Goal: Task Accomplishment & Management: Manage account settings

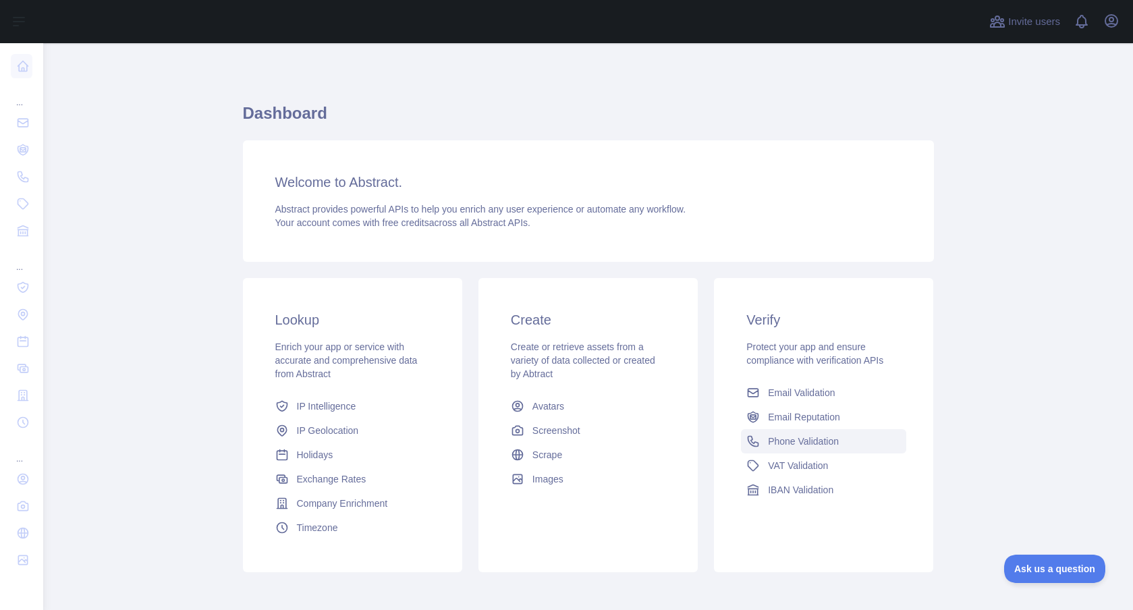
click at [820, 446] on span "Phone Validation" at bounding box center [803, 442] width 71 height 14
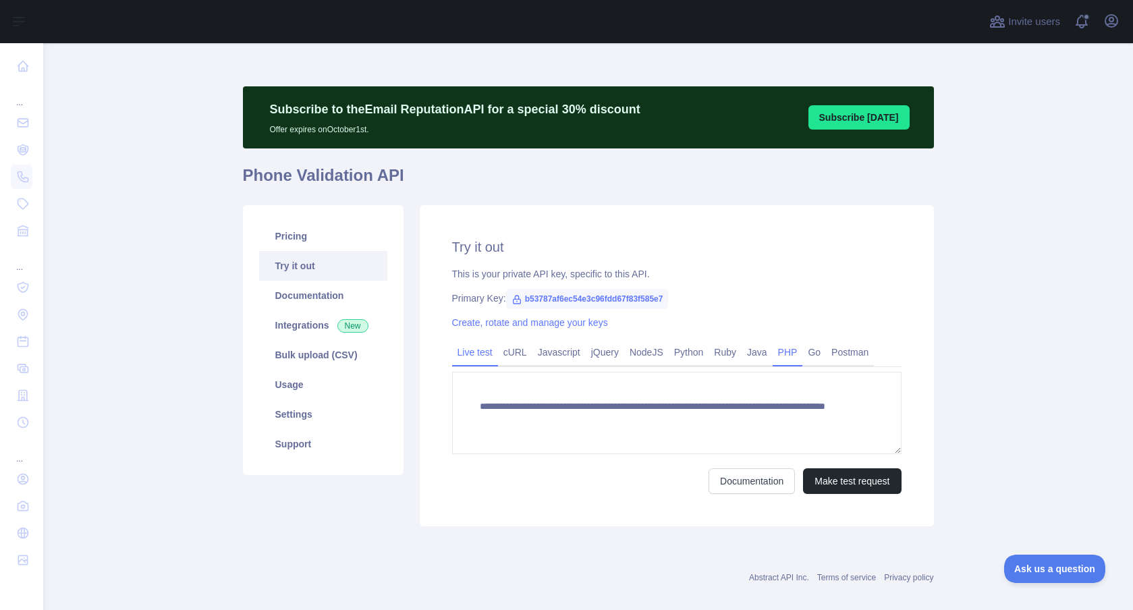
click at [796, 356] on link "PHP" at bounding box center [788, 353] width 30 height 22
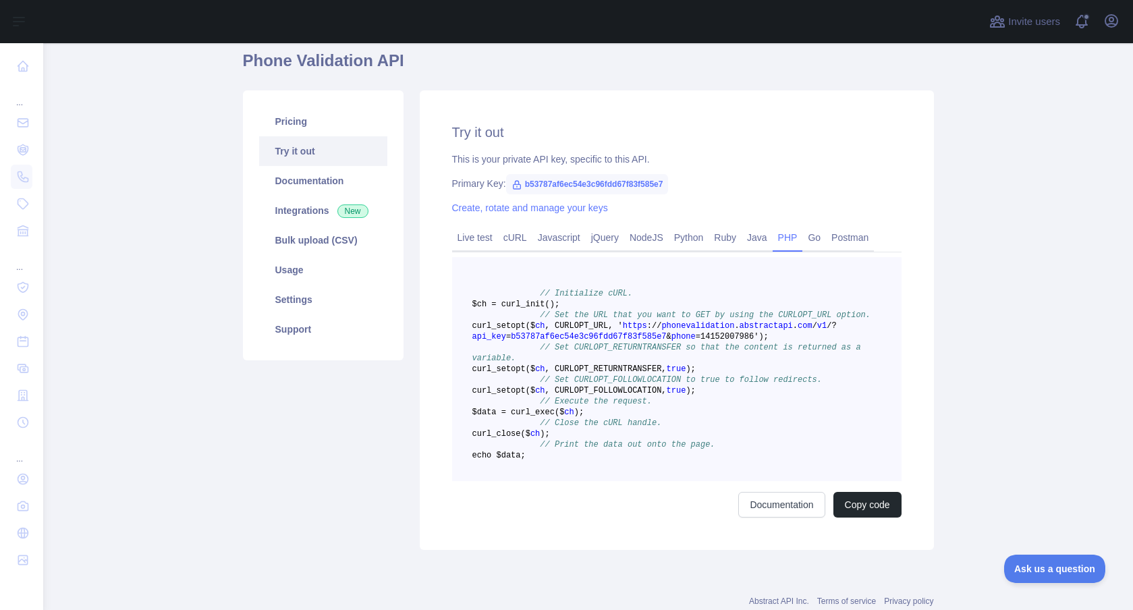
scroll to position [99, 0]
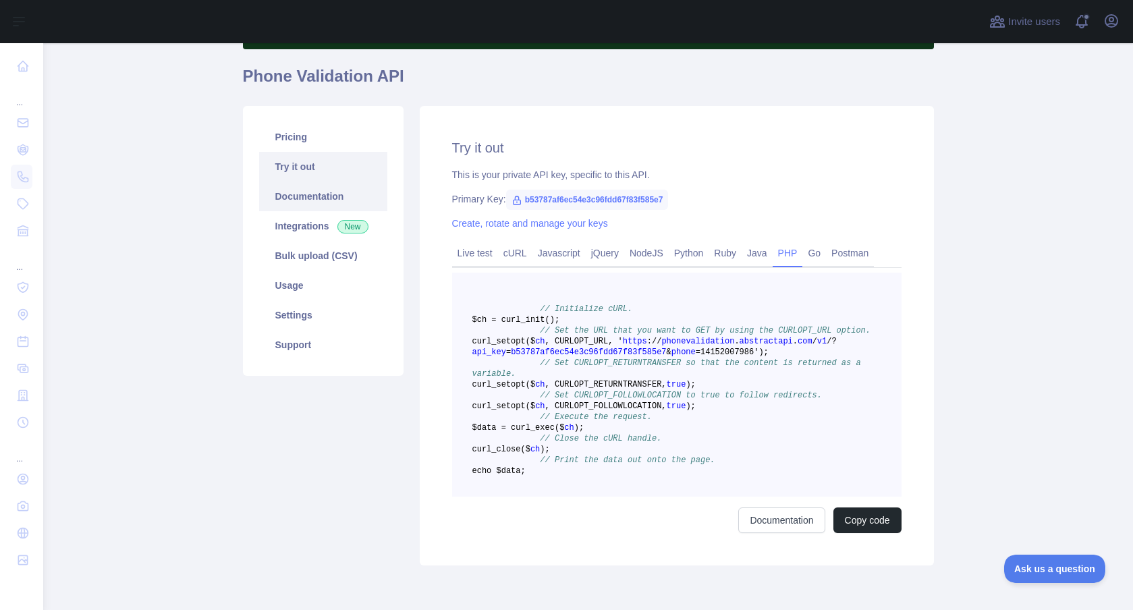
click at [333, 194] on link "Documentation" at bounding box center [323, 197] width 128 height 30
click at [336, 322] on link "Settings" at bounding box center [323, 315] width 128 height 30
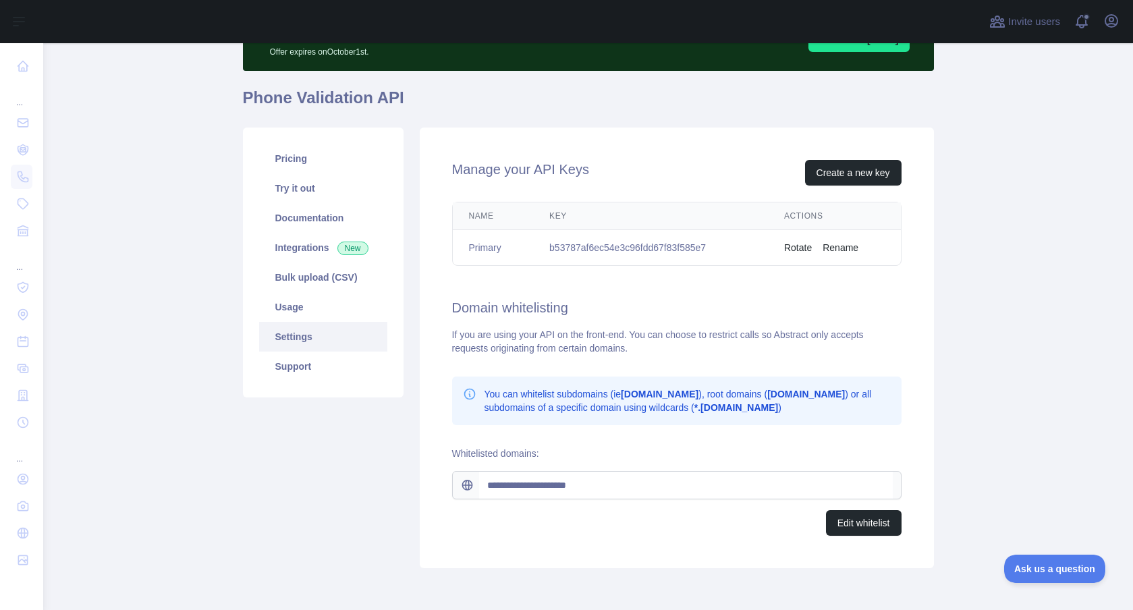
scroll to position [44, 0]
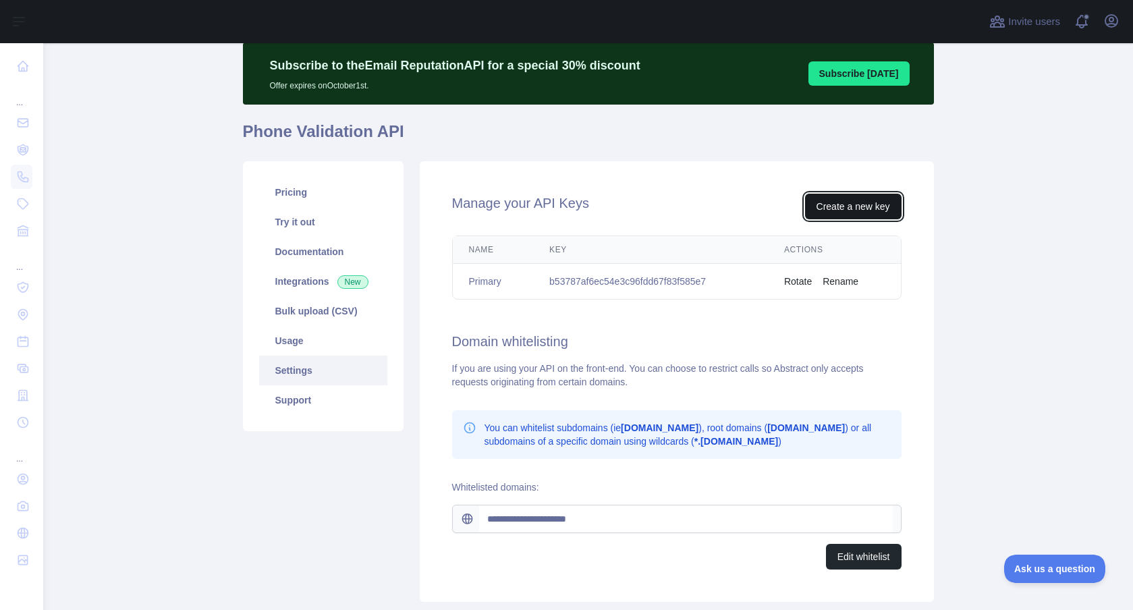
click at [841, 213] on button "Create a new key" at bounding box center [853, 207] width 97 height 26
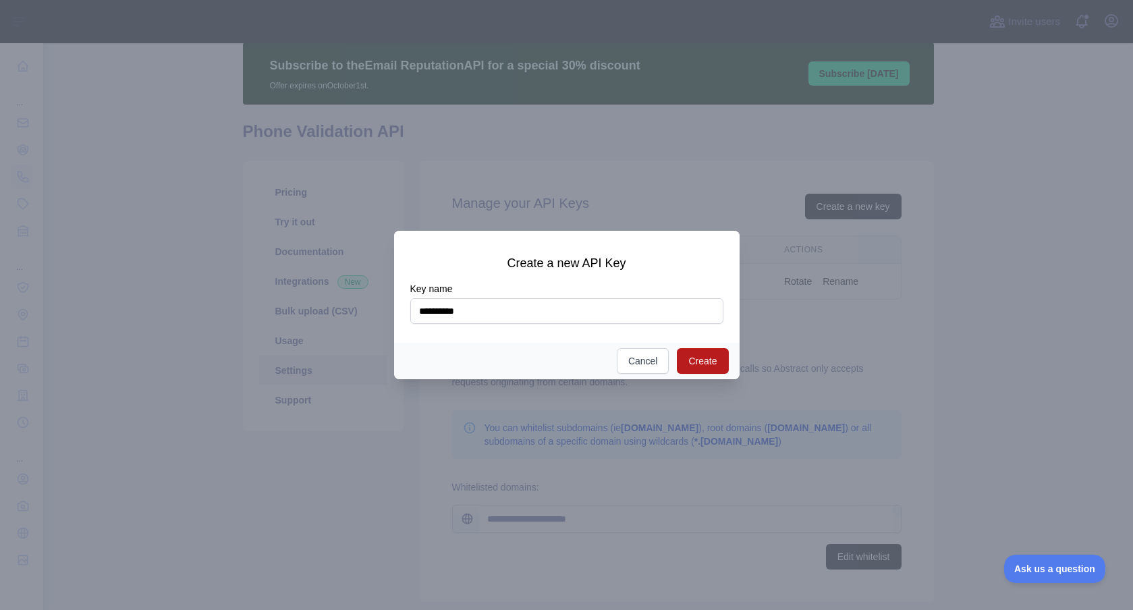
type input "**********"
click at [713, 368] on button "Create" at bounding box center [702, 361] width 51 height 26
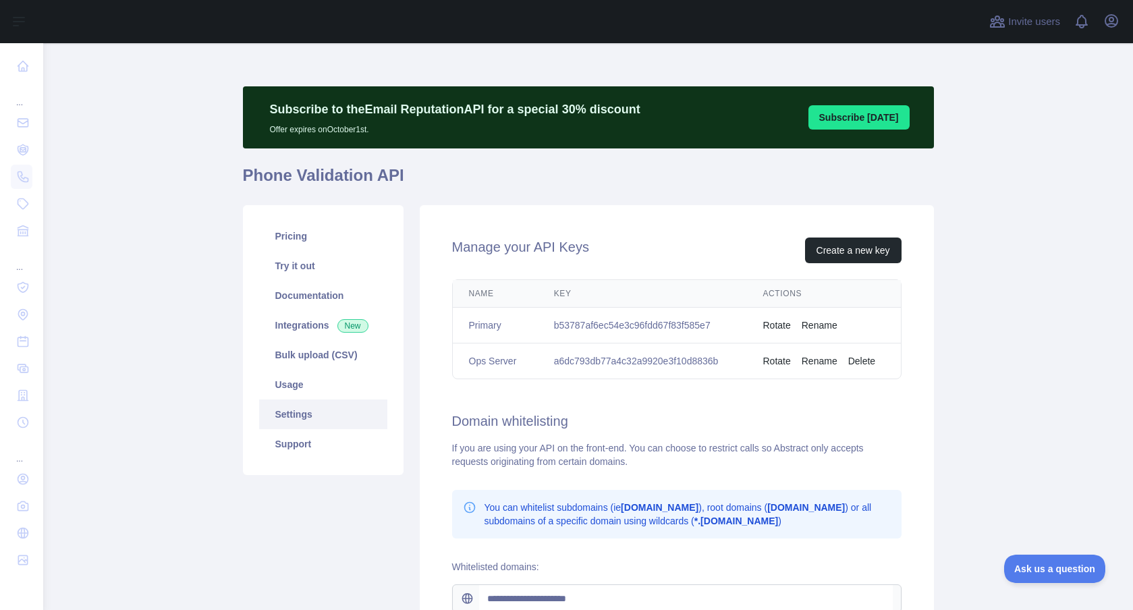
click at [663, 352] on td "a6dc793db77a4c32a9920e3f10d8836b" at bounding box center [642, 362] width 209 height 36
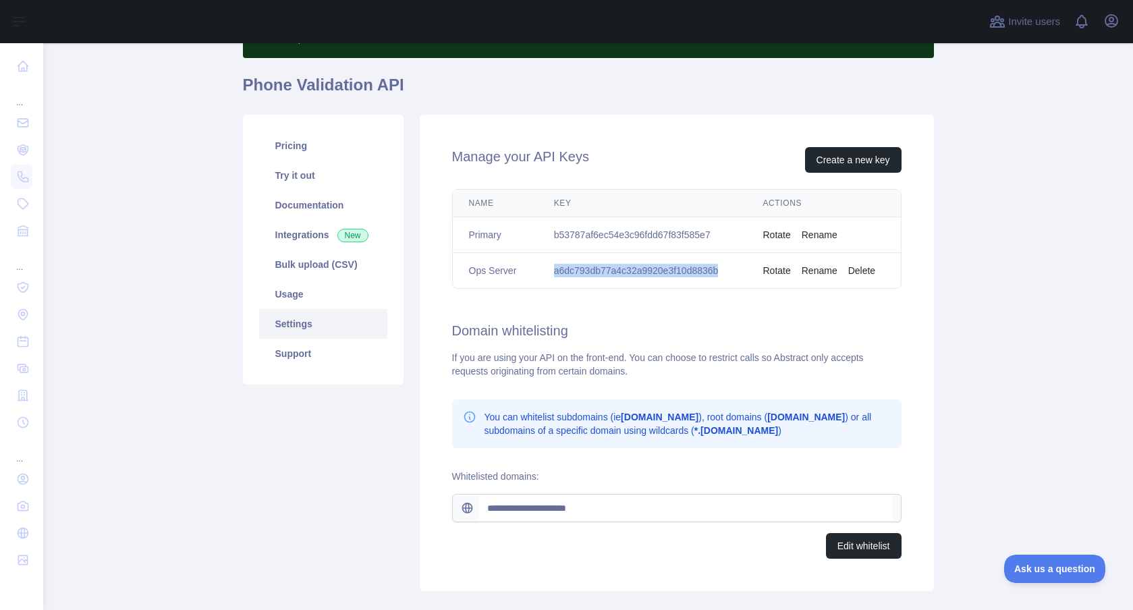
scroll to position [131, 0]
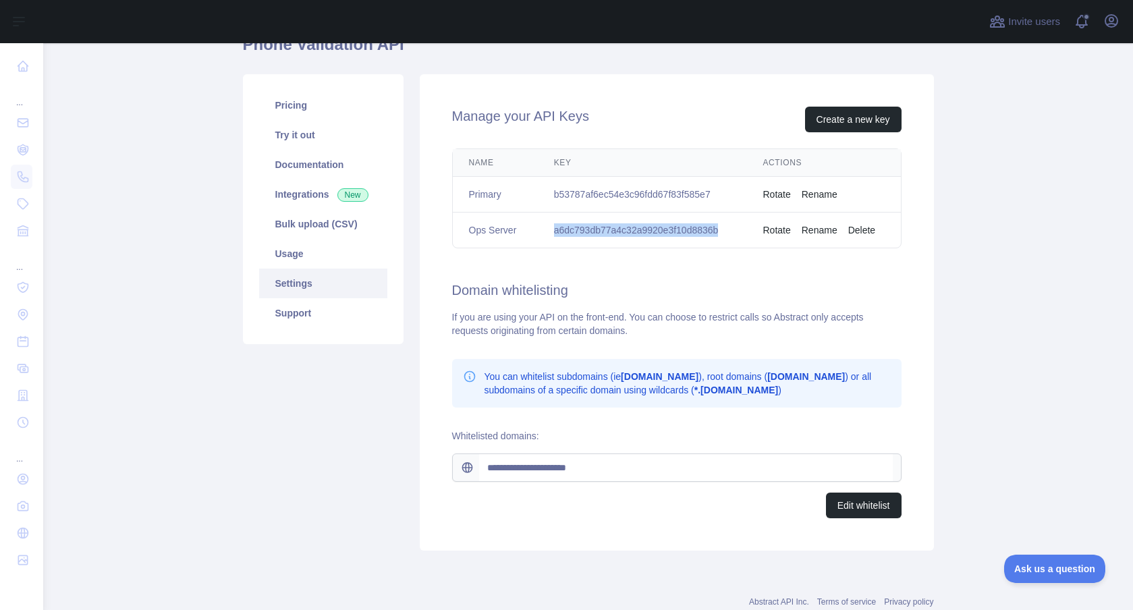
copy td "a6dc793db77a4c32a9920e3f10d8836b"
click at [834, 502] on button "Edit whitelist" at bounding box center [864, 506] width 76 height 26
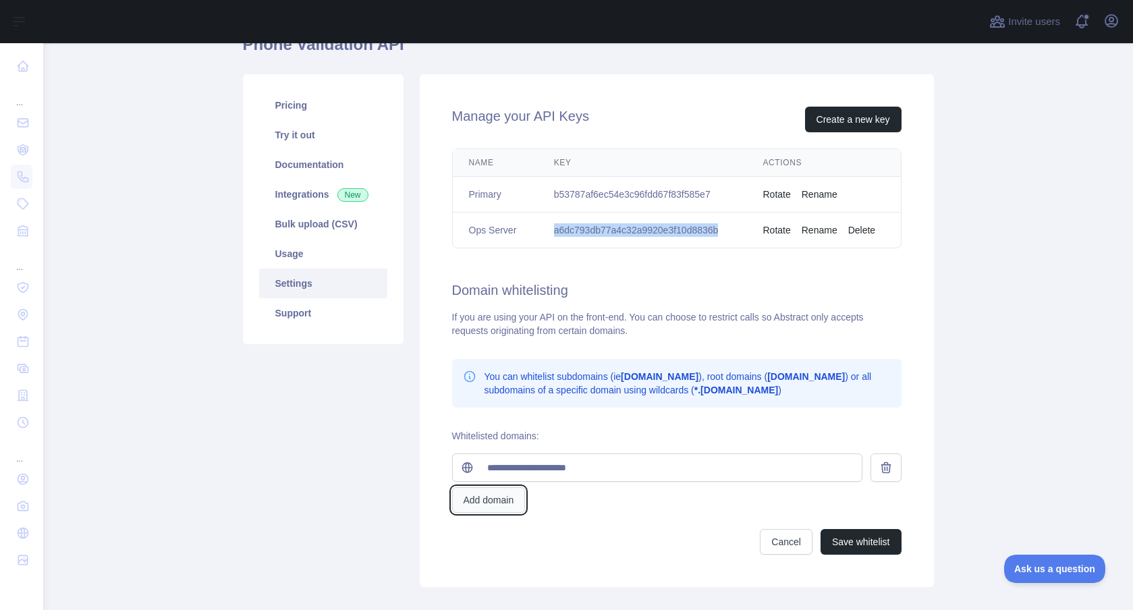
click at [504, 500] on button "Add domain" at bounding box center [489, 500] width 74 height 26
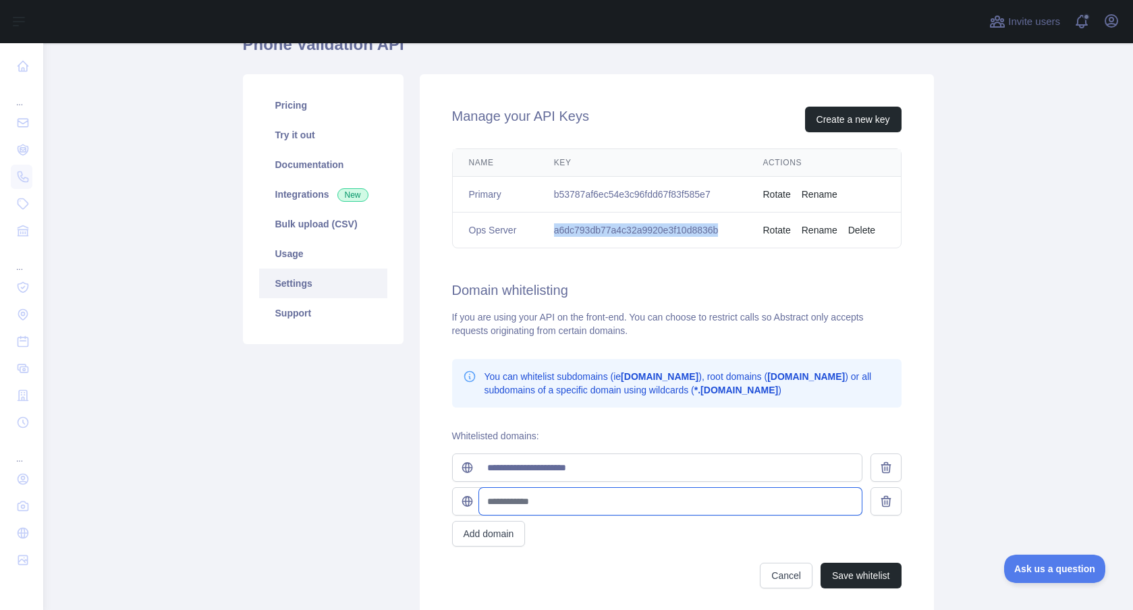
click at [615, 498] on input "text" at bounding box center [670, 501] width 383 height 27
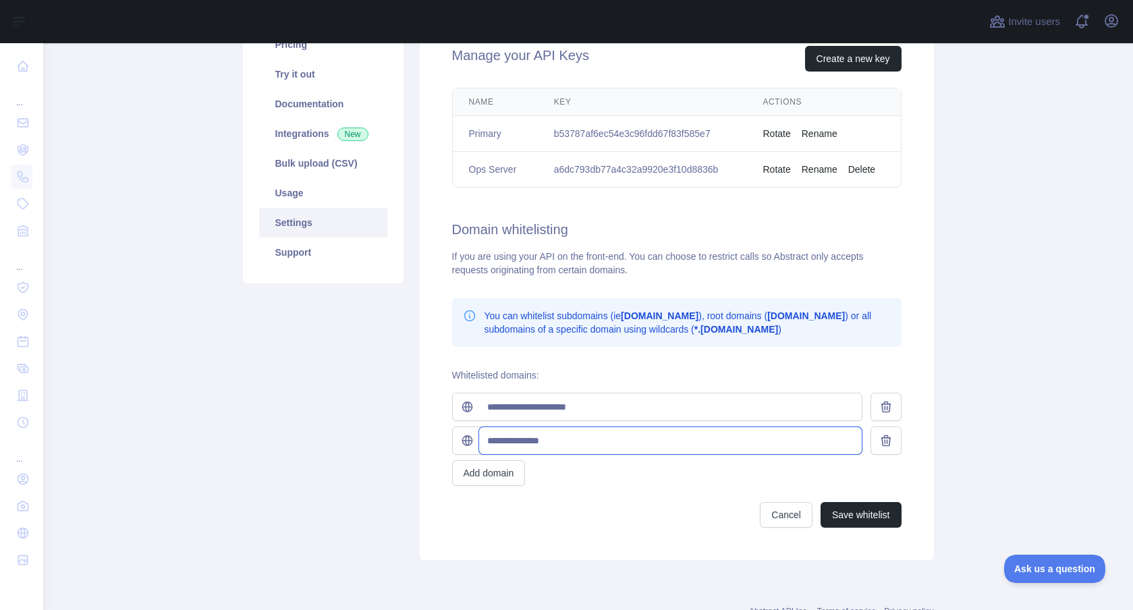
scroll to position [228, 0]
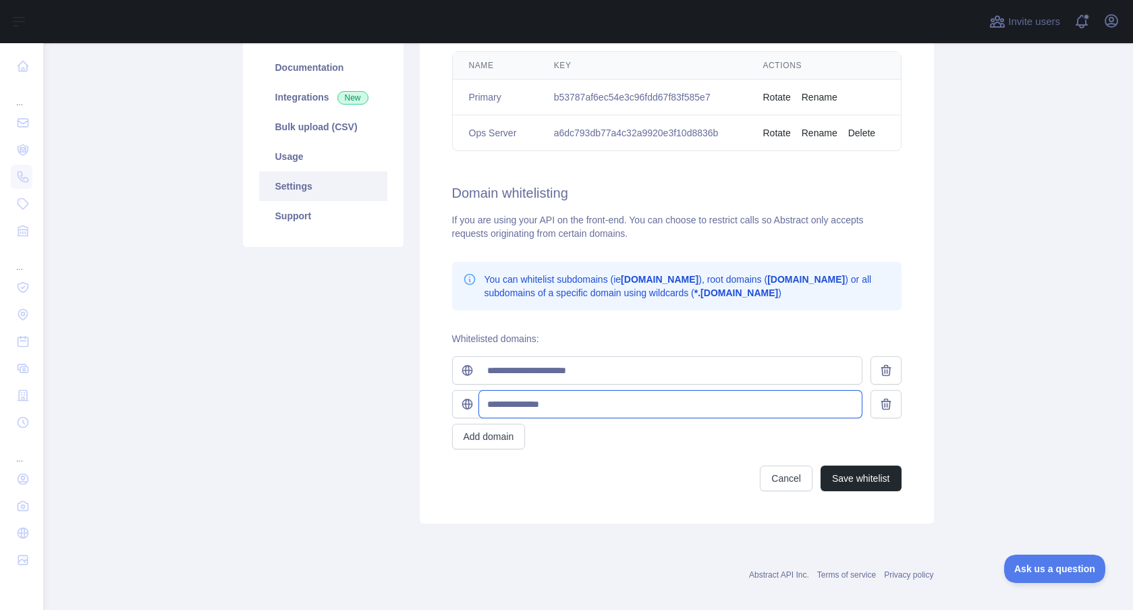
type input "**********"
click at [847, 480] on button "Save whitelist" at bounding box center [861, 479] width 81 height 26
